Goal: Information Seeking & Learning: Learn about a topic

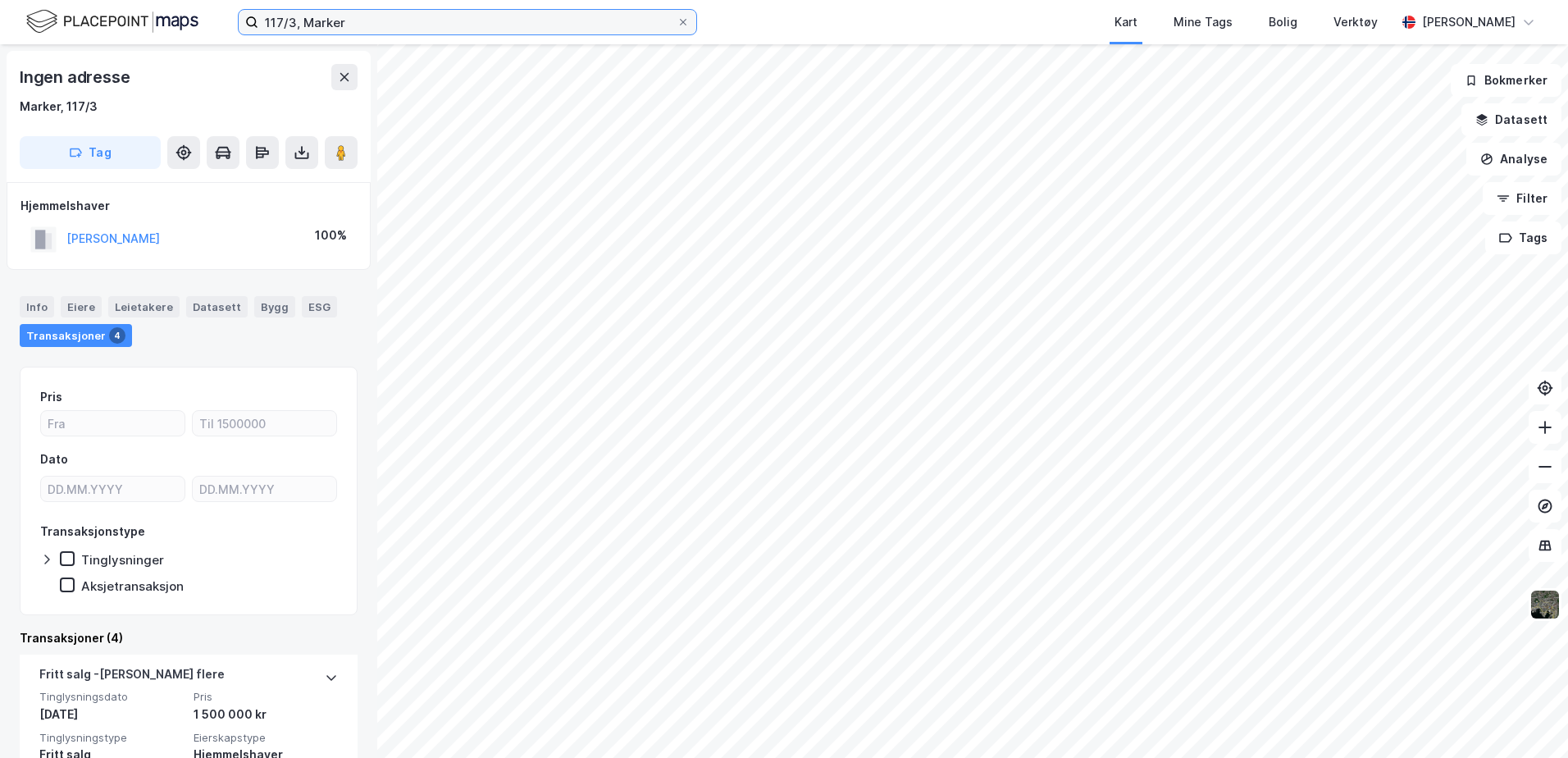
click at [284, 22] on input "117/3, Marker" at bounding box center [467, 21] width 418 height 24
click at [350, 81] on icon at bounding box center [344, 76] width 13 height 13
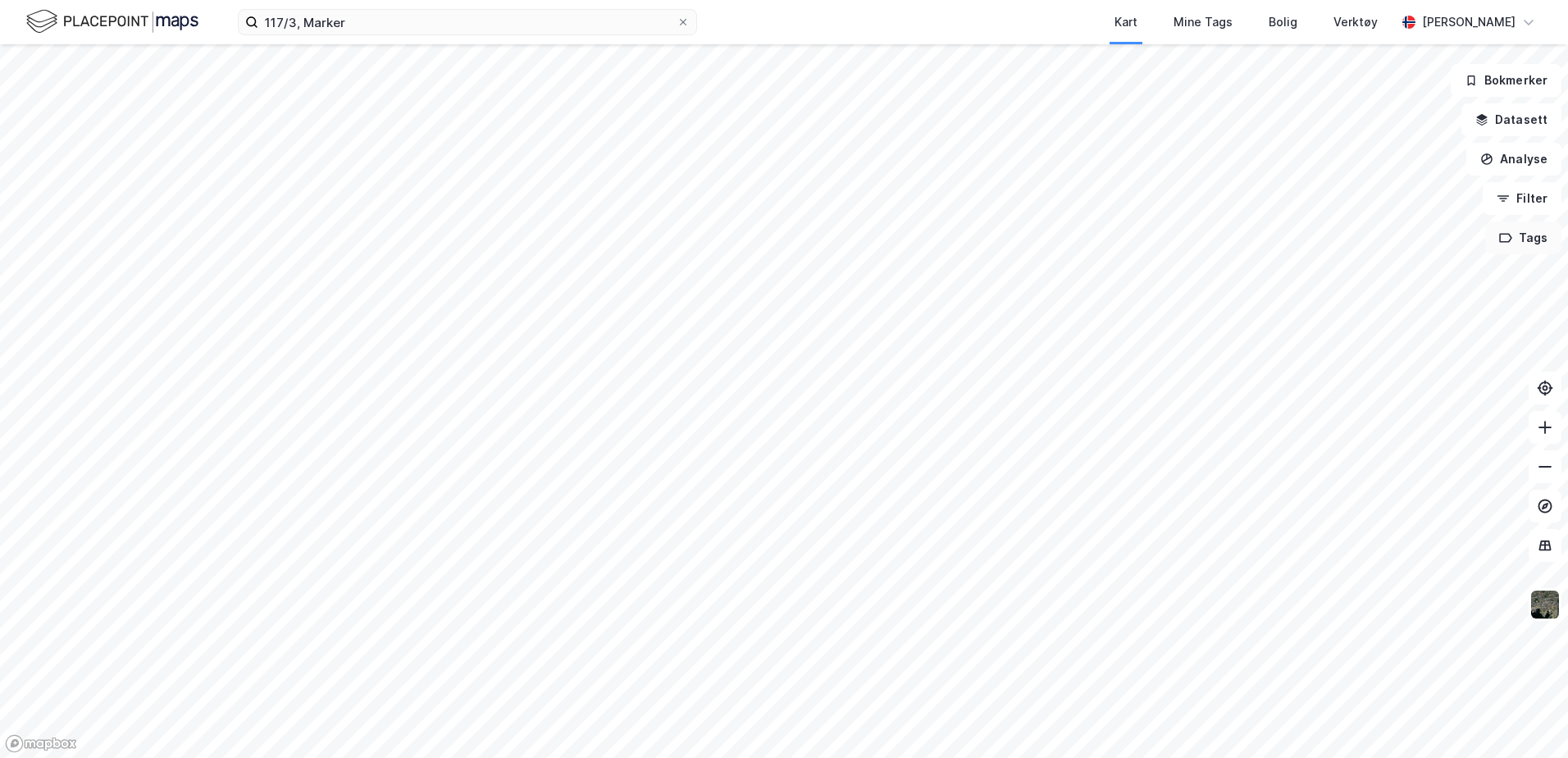
click at [1523, 242] on button "Tags" at bounding box center [1523, 238] width 76 height 33
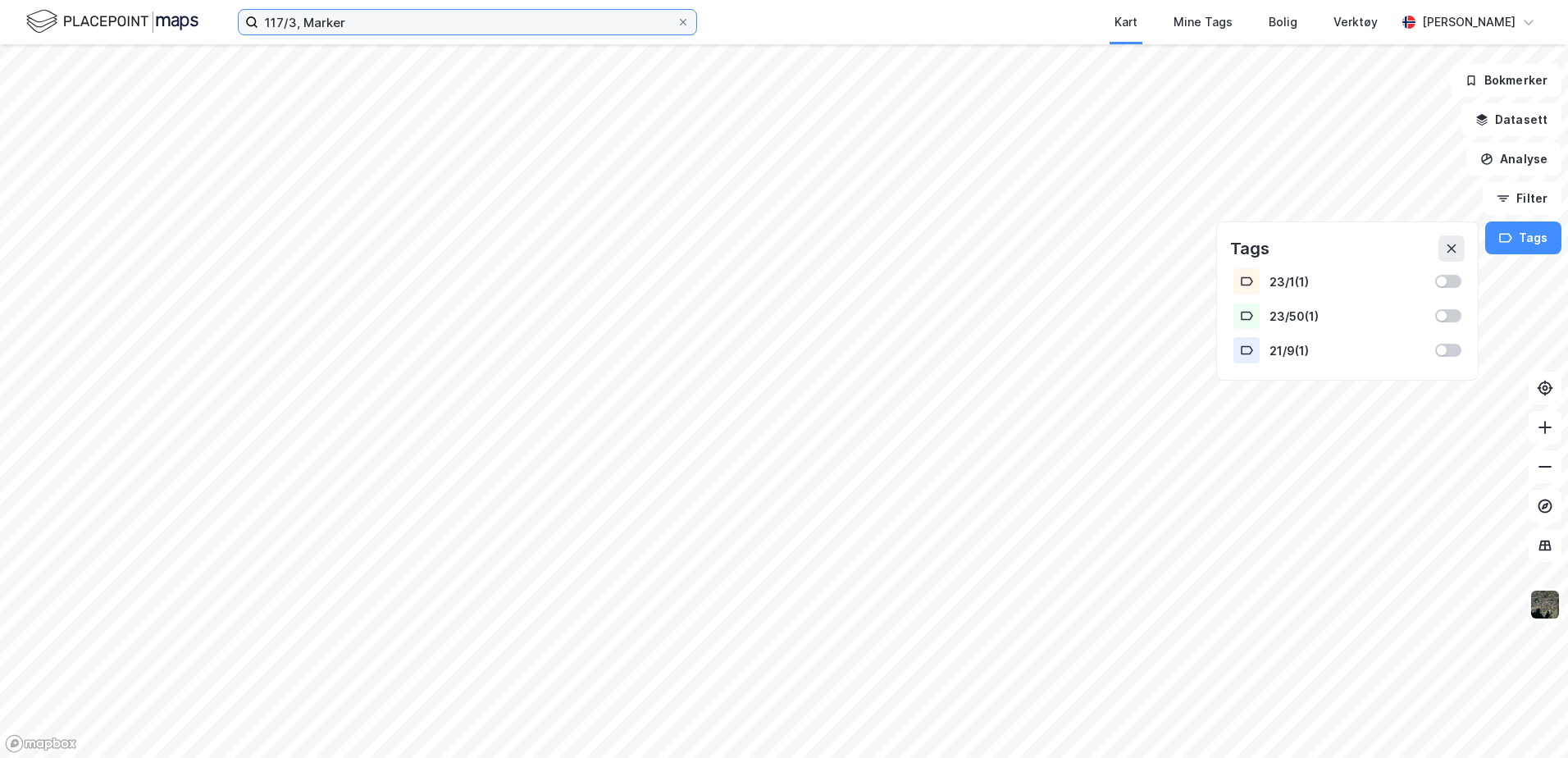
click at [351, 19] on input "117/3, Marker" at bounding box center [467, 21] width 418 height 24
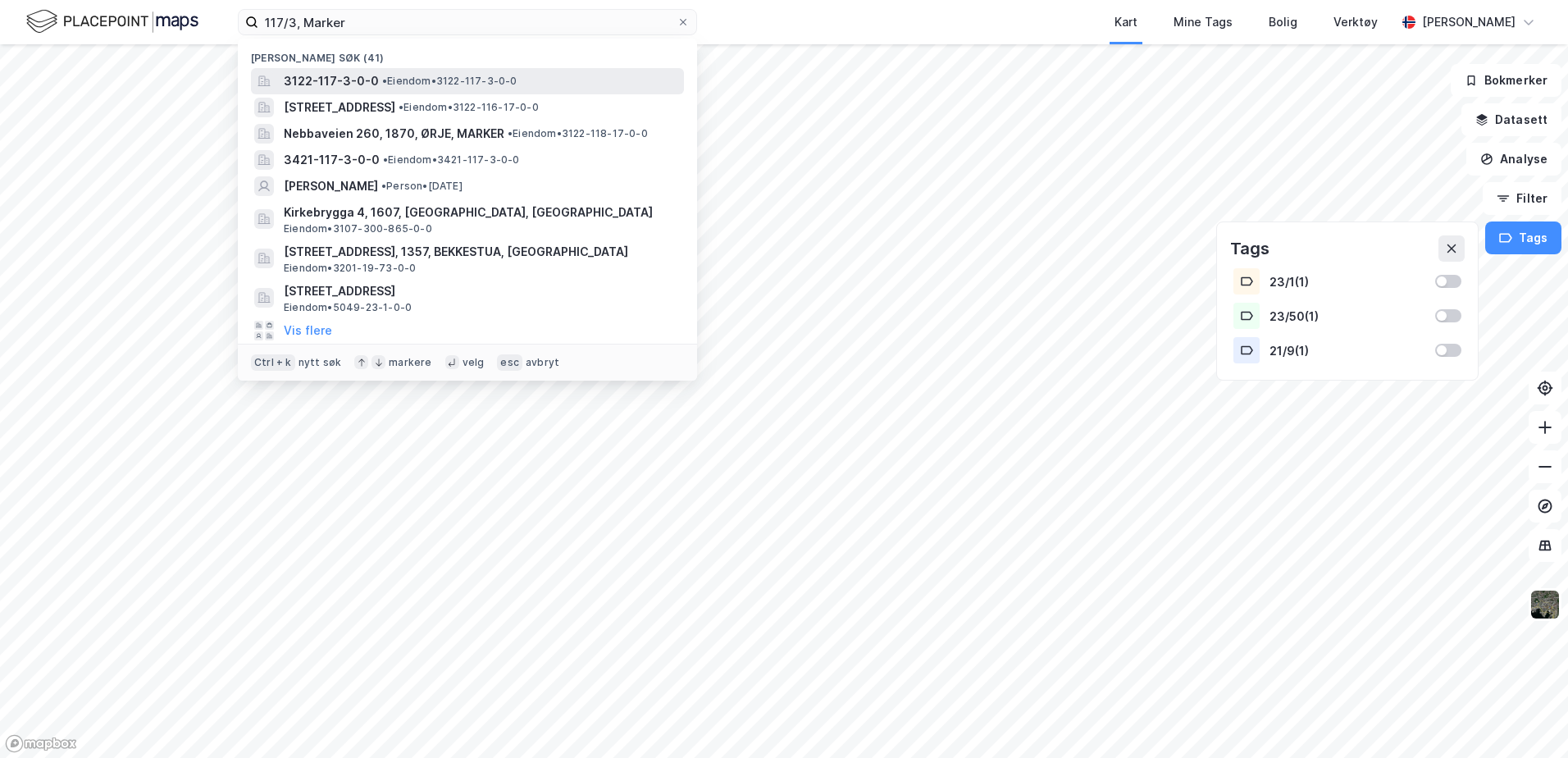
click at [319, 83] on span "3122-117-3-0-0" at bounding box center [330, 81] width 95 height 20
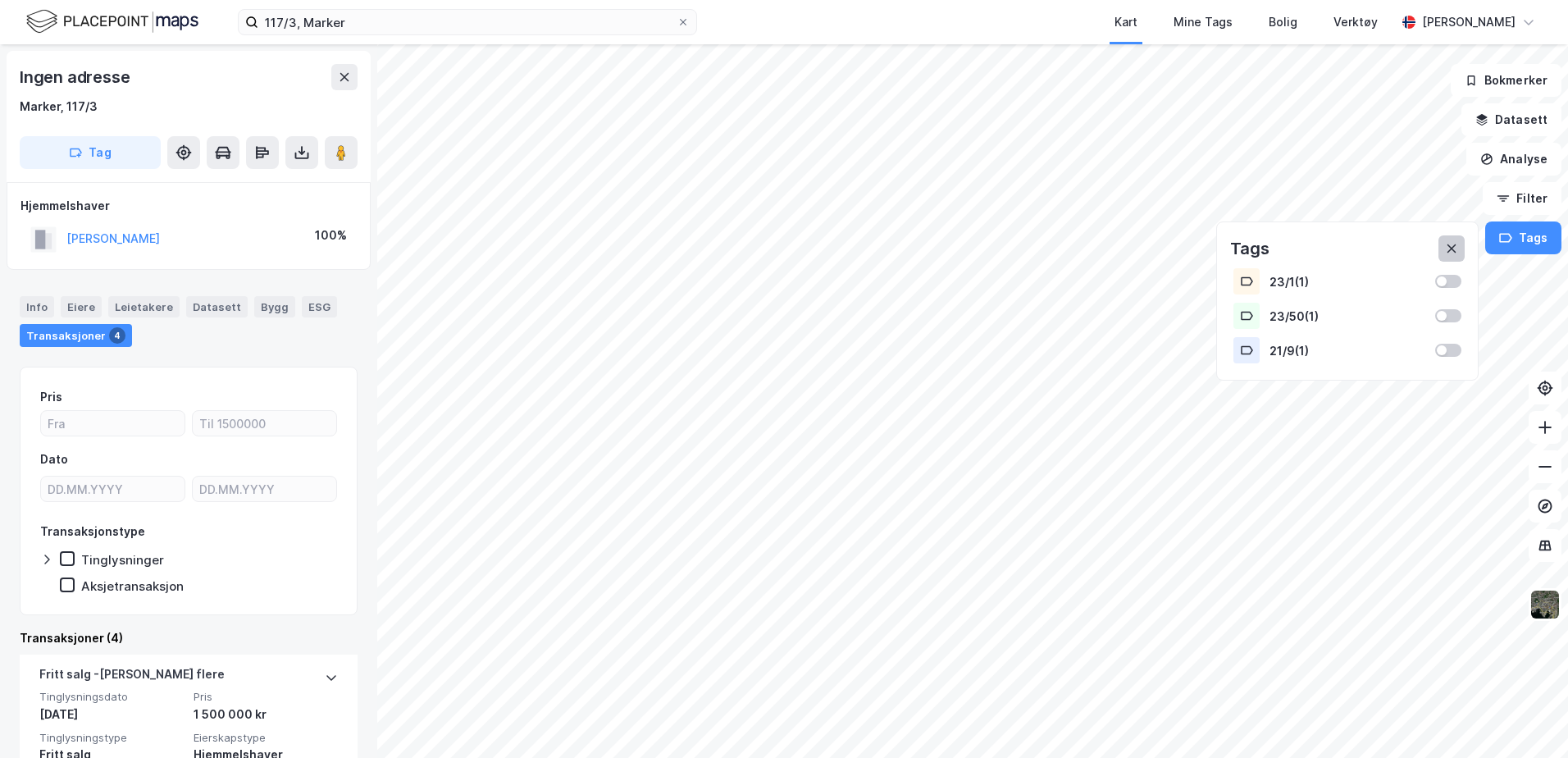
click at [1457, 251] on icon at bounding box center [1451, 248] width 13 height 13
click at [1520, 239] on button "Tags" at bounding box center [1523, 238] width 76 height 33
click at [1456, 245] on icon at bounding box center [1451, 248] width 9 height 9
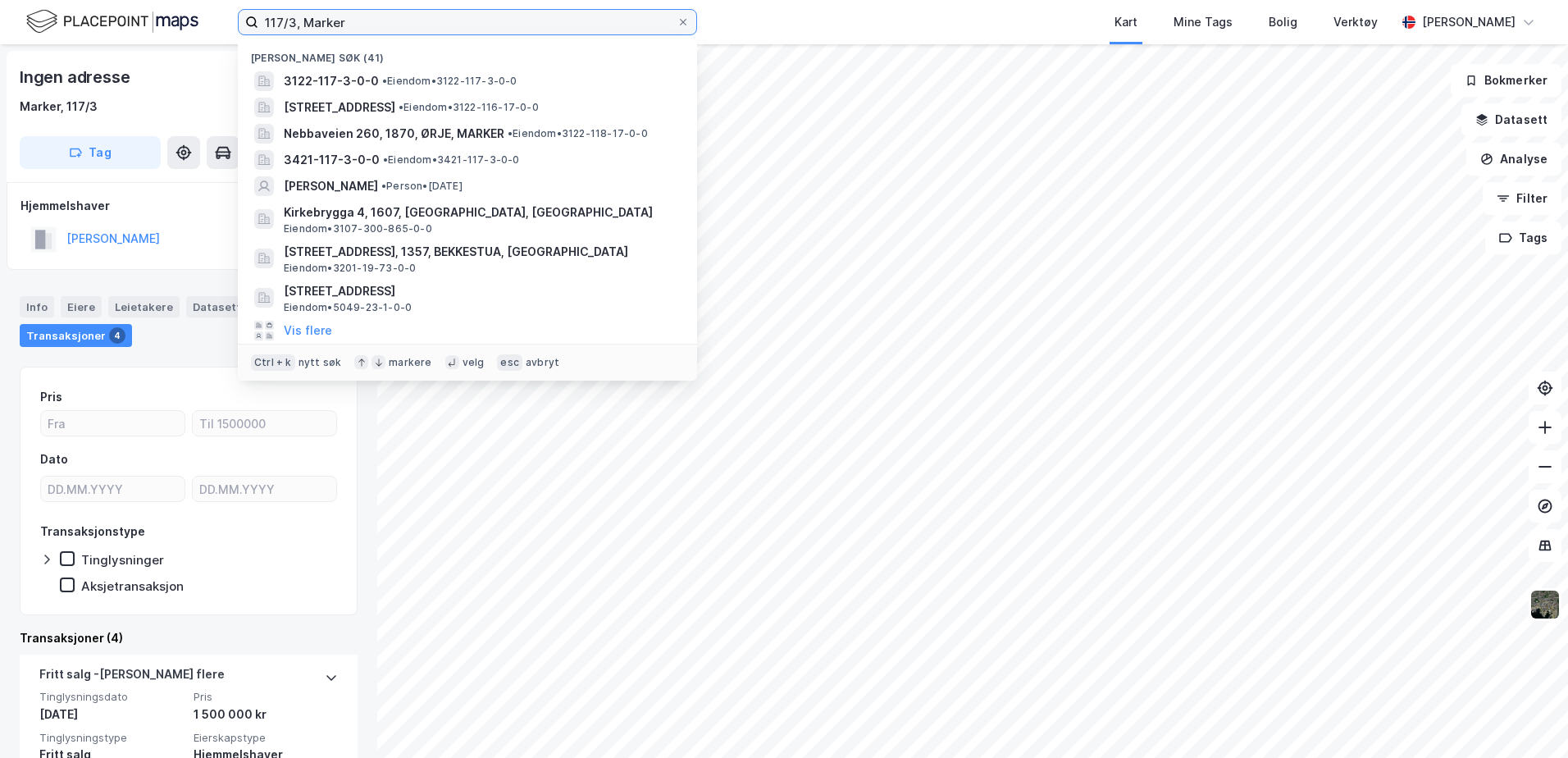
click at [296, 24] on input "117/3, Marker" at bounding box center [467, 21] width 418 height 24
click at [283, 19] on input "117/3, Marker" at bounding box center [467, 21] width 418 height 24
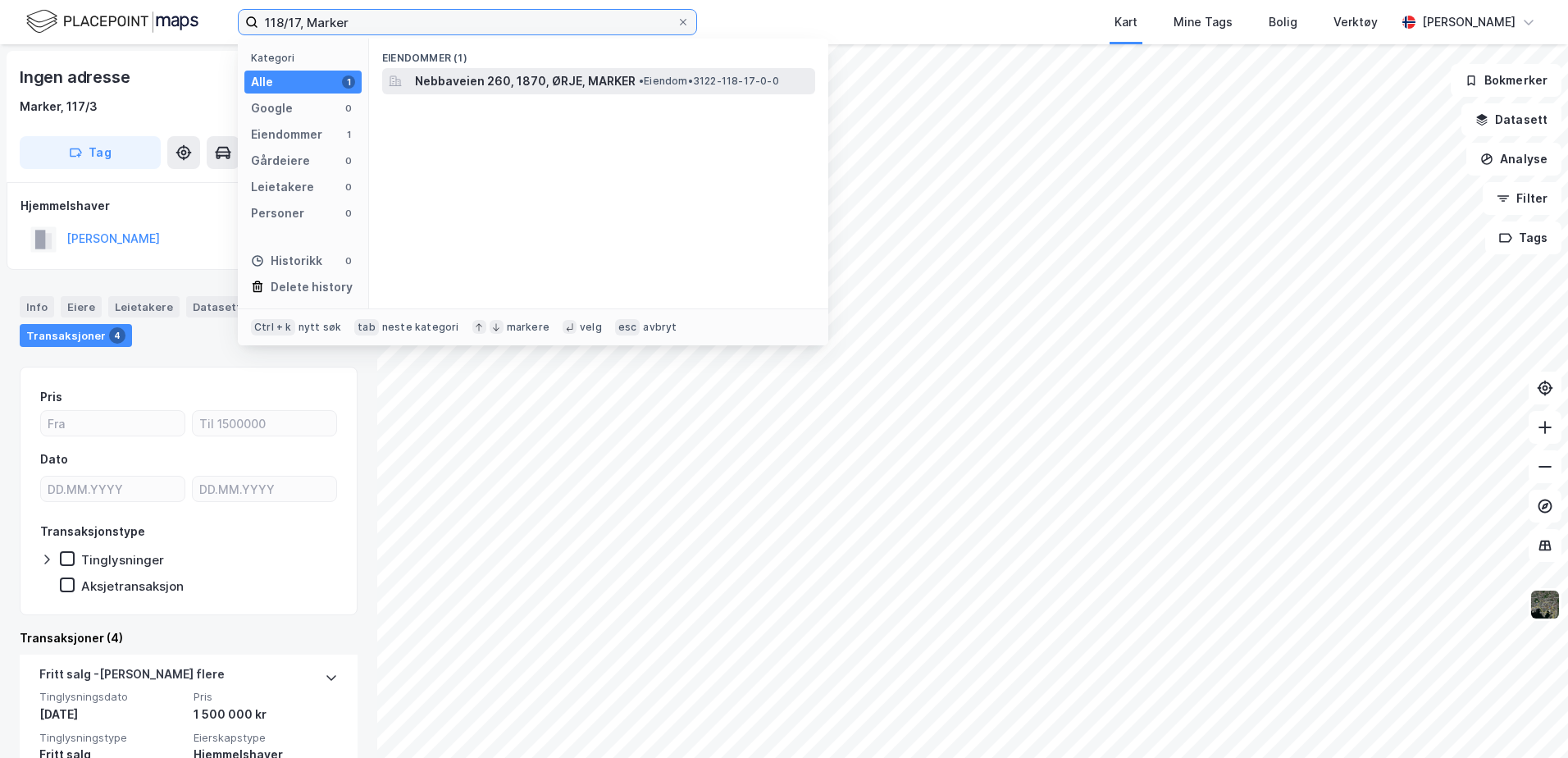
type input "118/17, Marker"
click at [646, 84] on span "• Eiendom • 3122-118-17-0-0" at bounding box center [709, 80] width 141 height 13
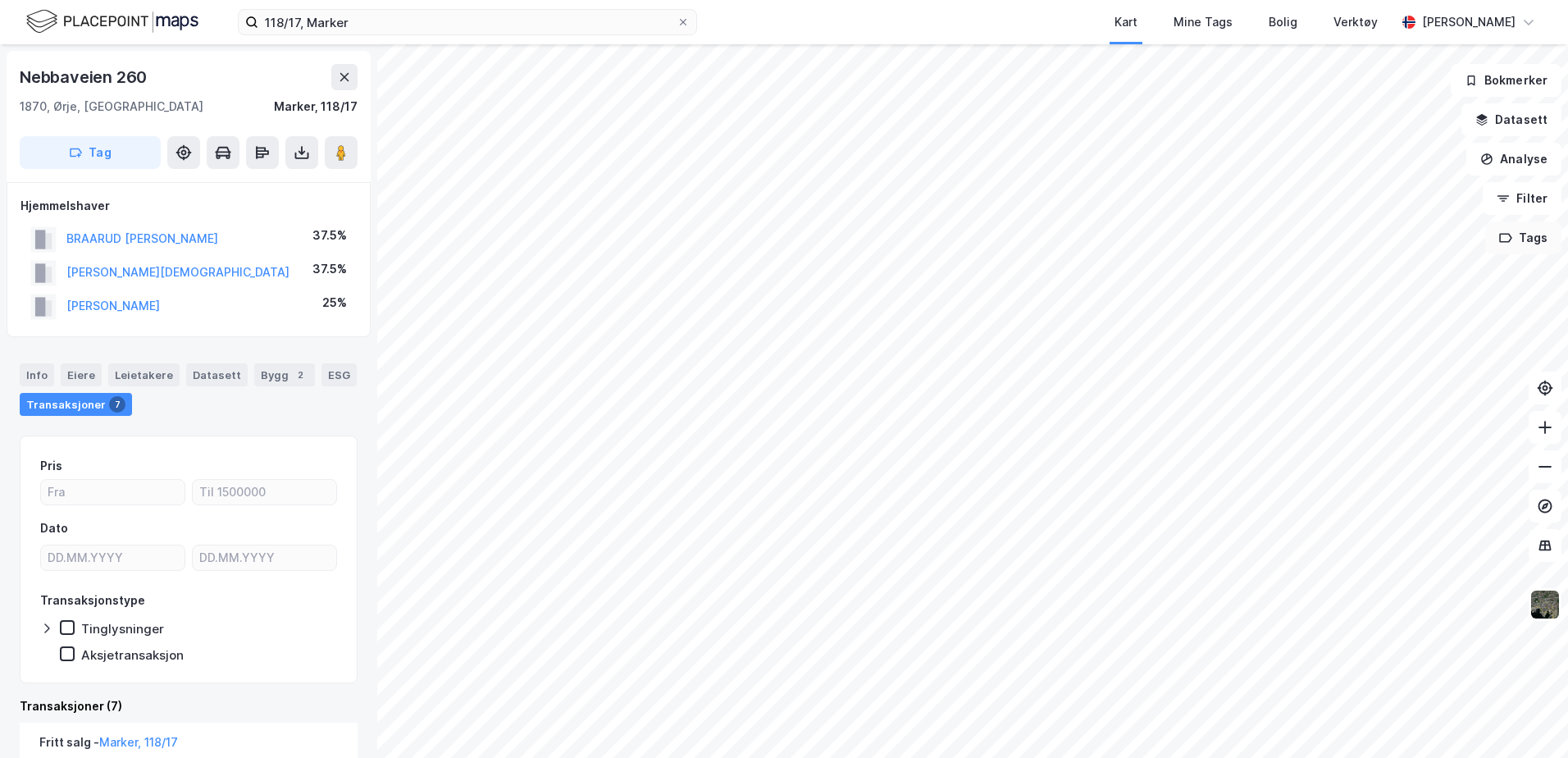
click at [1518, 242] on button "Tags" at bounding box center [1523, 238] width 76 height 33
click at [1451, 241] on button at bounding box center [1452, 248] width 26 height 26
click at [775, 30] on div "118/17, Marker Kart Mine Tags Bolig Verktøy [PERSON_NAME] Nebbaveien 260 1870, …" at bounding box center [784, 379] width 1568 height 758
click at [1520, 196] on button "Filter" at bounding box center [1522, 198] width 79 height 33
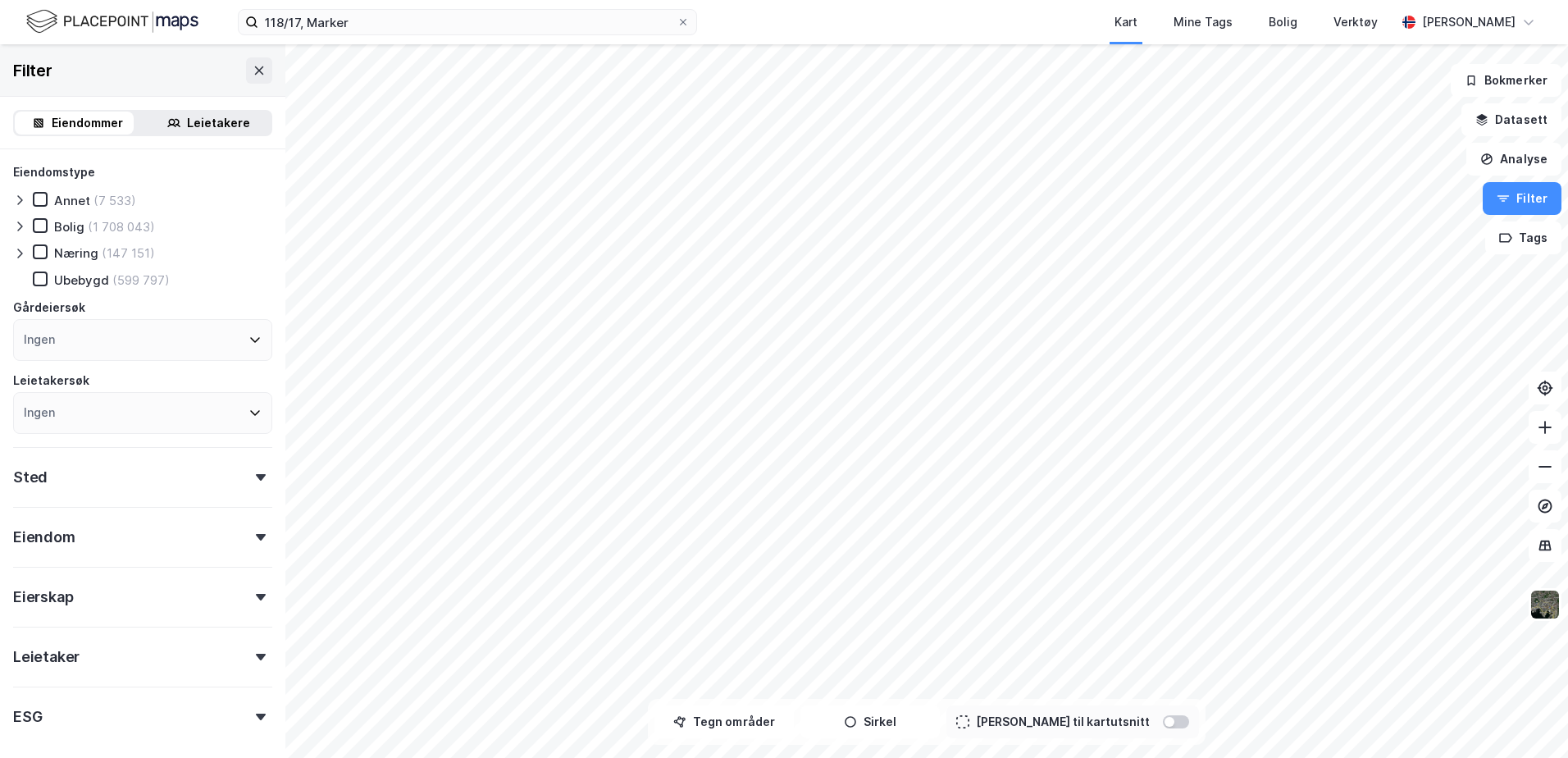
click at [256, 534] on icon at bounding box center [261, 537] width 10 height 7
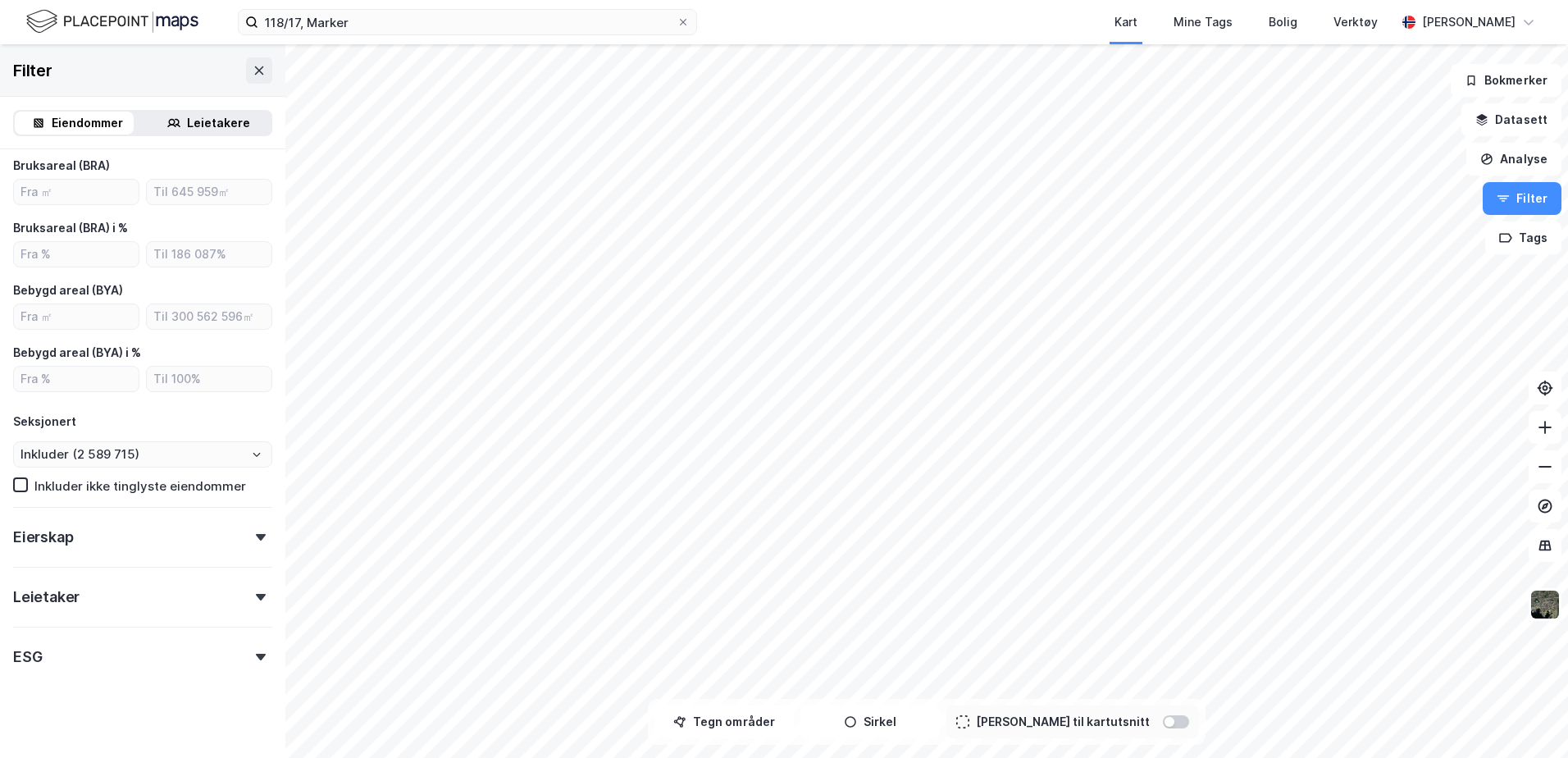
scroll to position [484, 0]
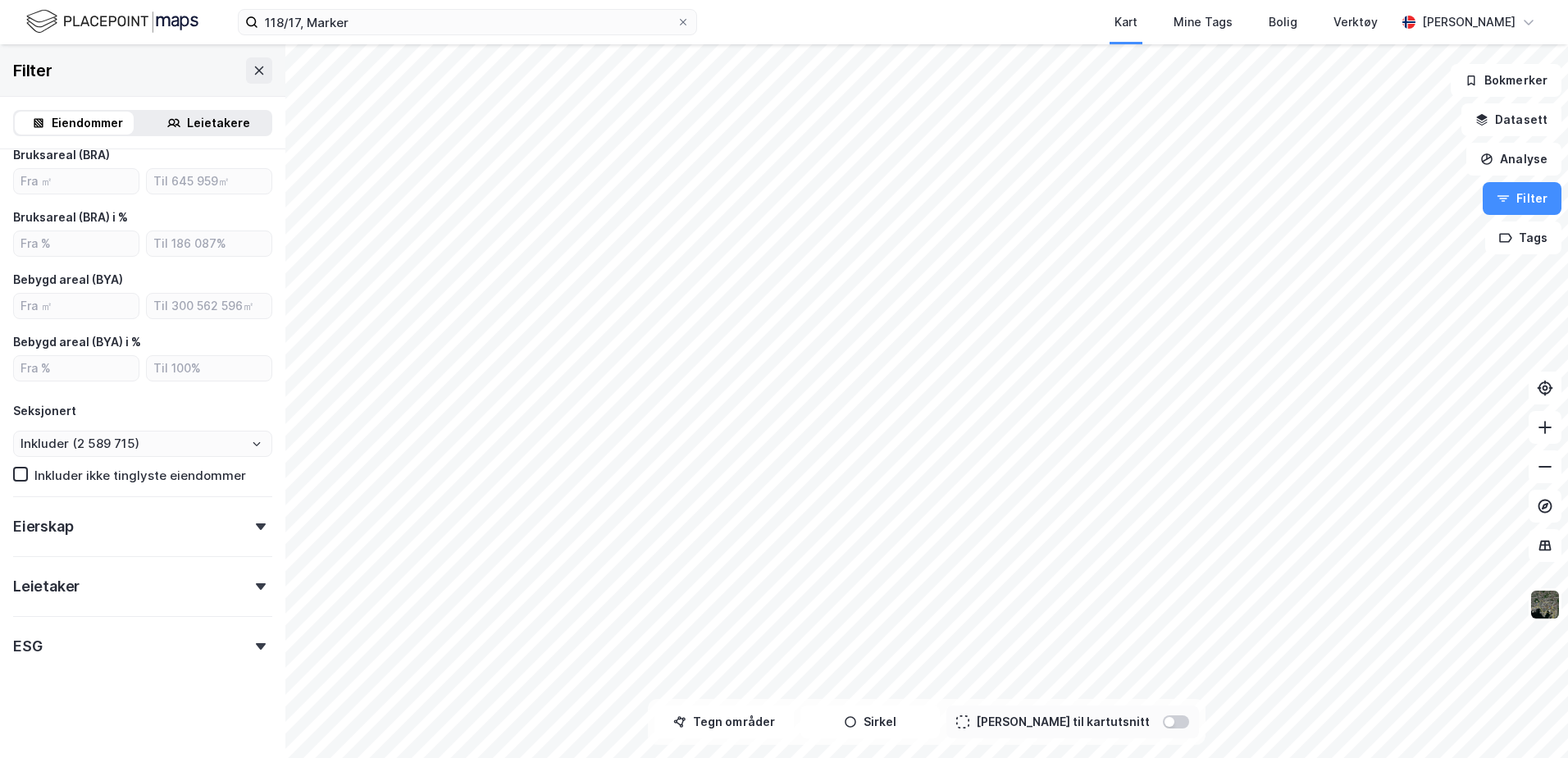
click at [240, 521] on div "Eierskap" at bounding box center [142, 520] width 259 height 47
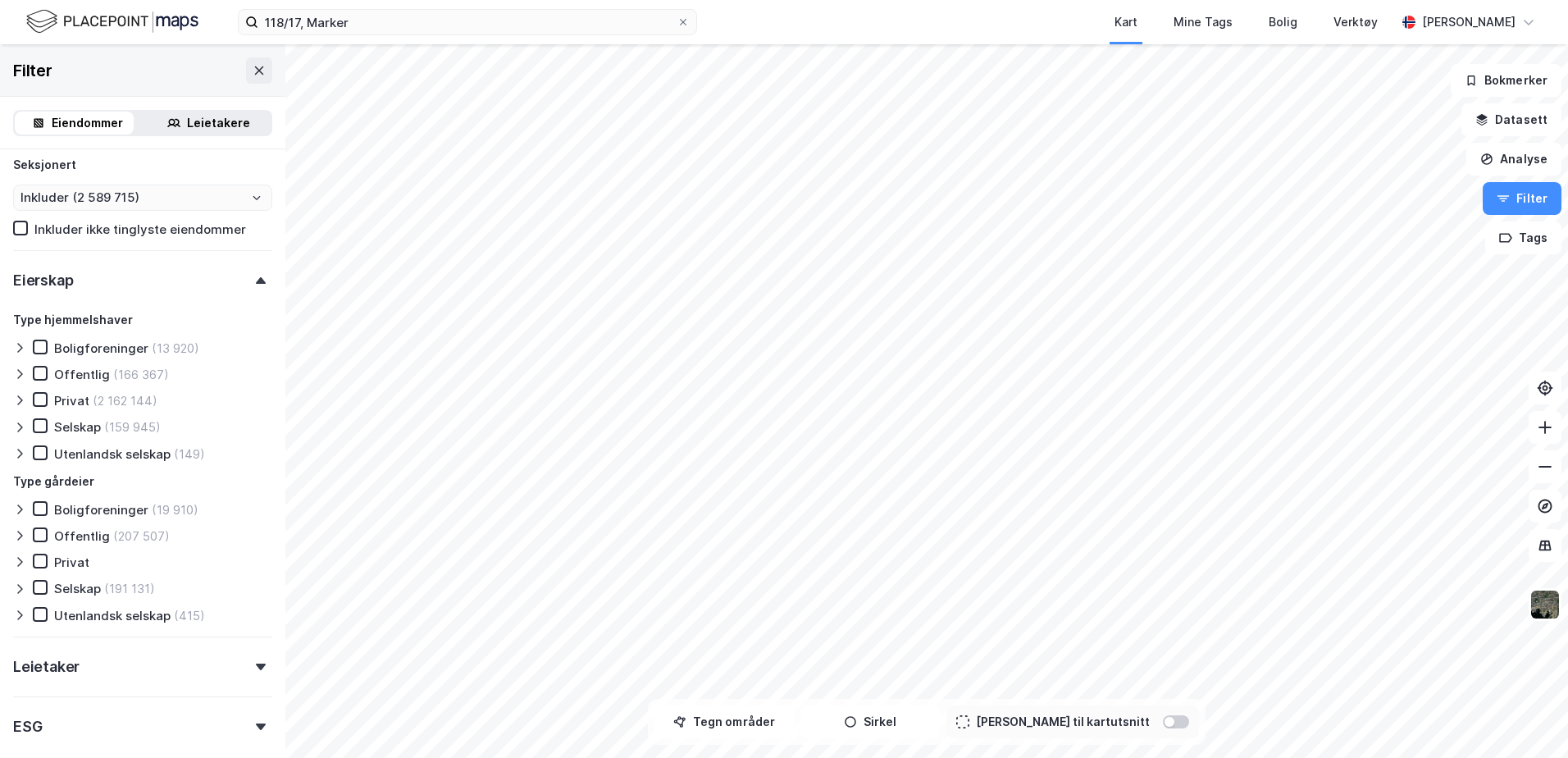
scroll to position [810, 0]
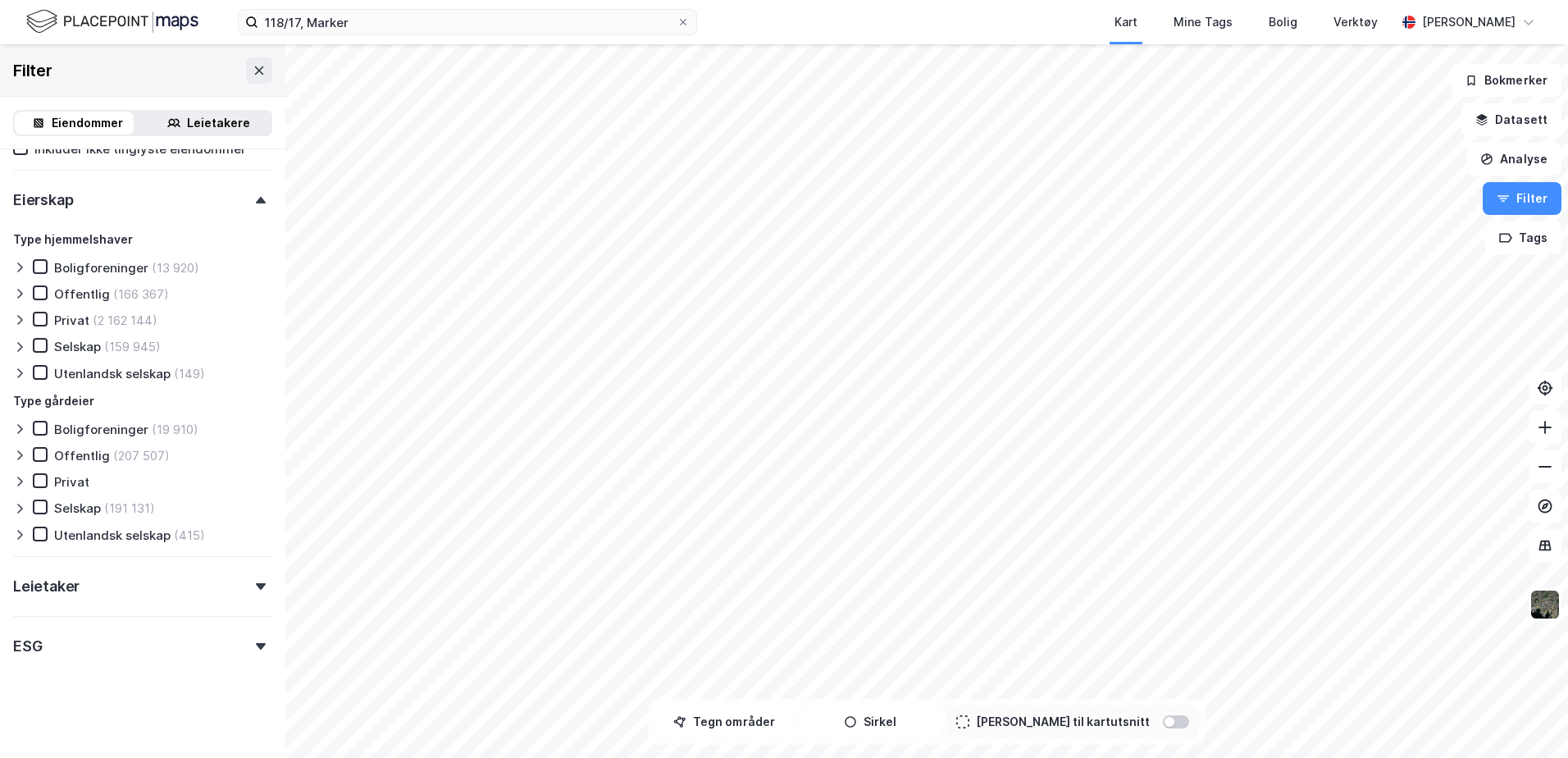
click at [254, 645] on div at bounding box center [261, 646] width 23 height 7
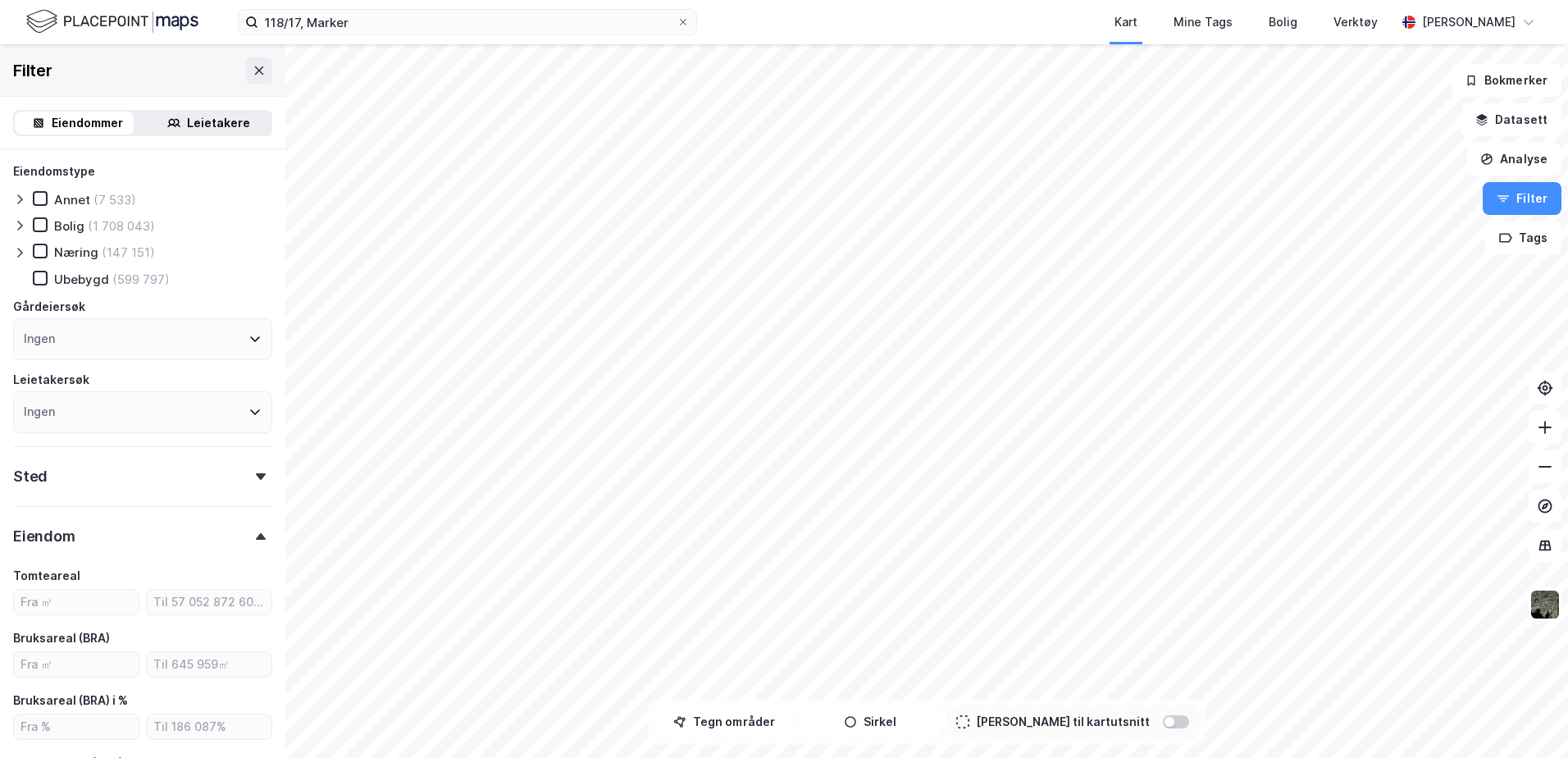
scroll to position [0, 0]
click at [187, 118] on div "Leietakere" at bounding box center [218, 123] width 64 height 20
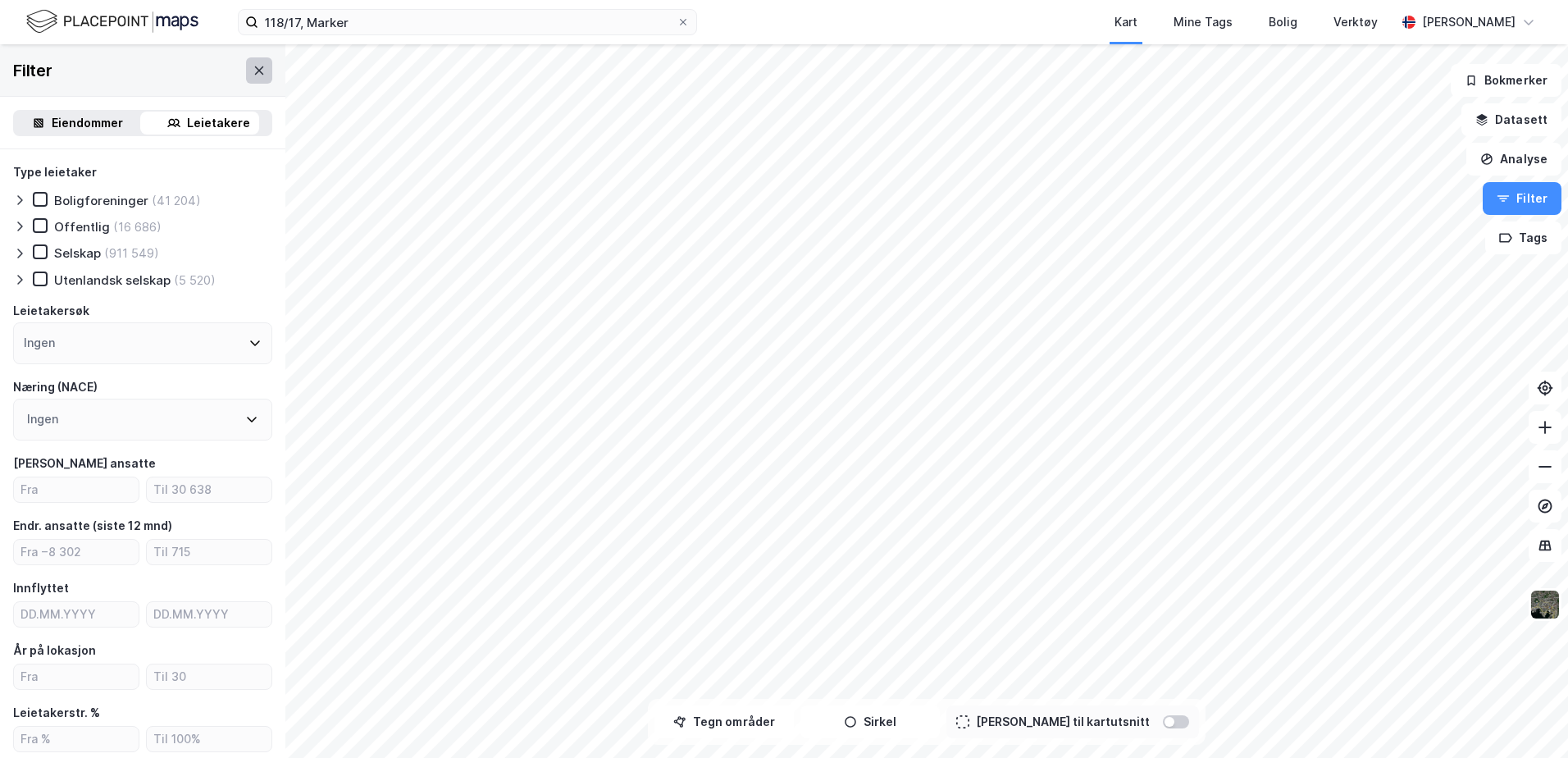
click at [253, 63] on icon at bounding box center [259, 69] width 13 height 13
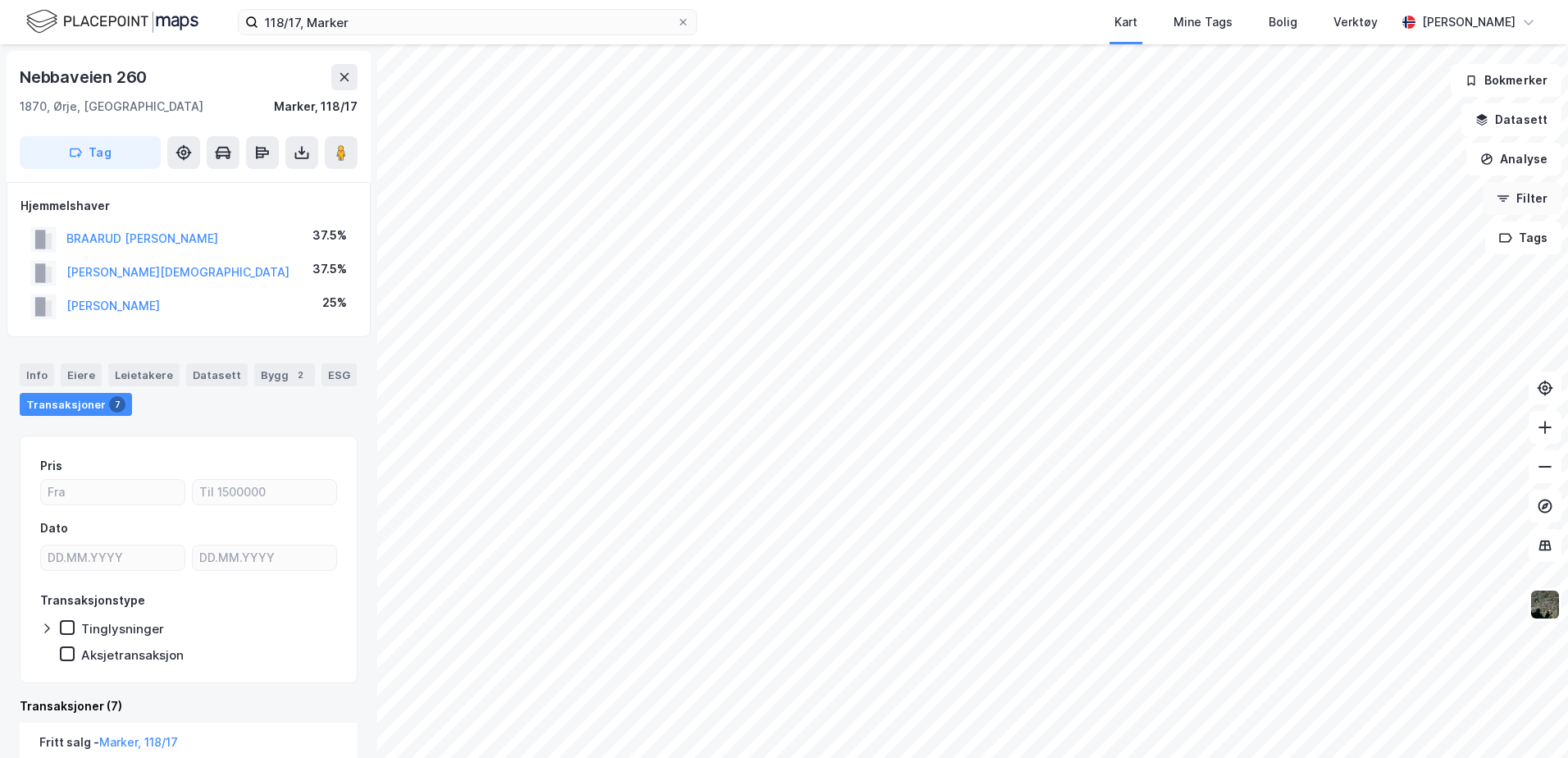
click at [1530, 190] on button "Filter" at bounding box center [1522, 198] width 79 height 33
